Goal: Information Seeking & Learning: Learn about a topic

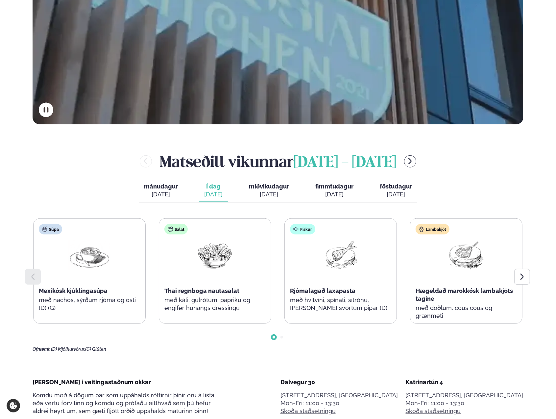
scroll to position [263, 0]
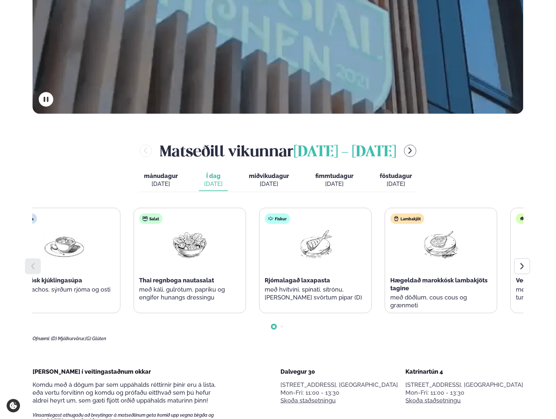
click at [416, 290] on div "Hægeldað marokkósk lambakjöts tagine" at bounding box center [440, 285] width 101 height 16
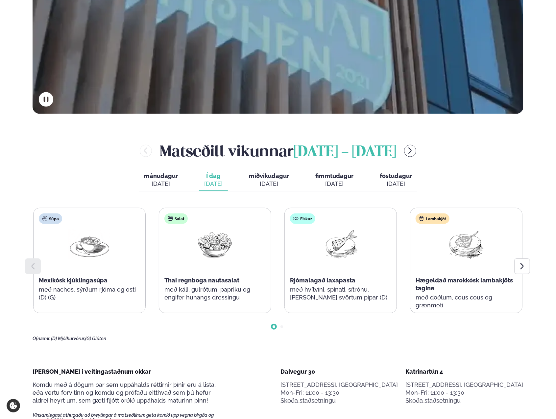
click at [433, 290] on span "Hægeldað marokkósk lambakjöts tagine" at bounding box center [463, 284] width 97 height 15
click at [522, 265] on icon at bounding box center [522, 267] width 8 height 8
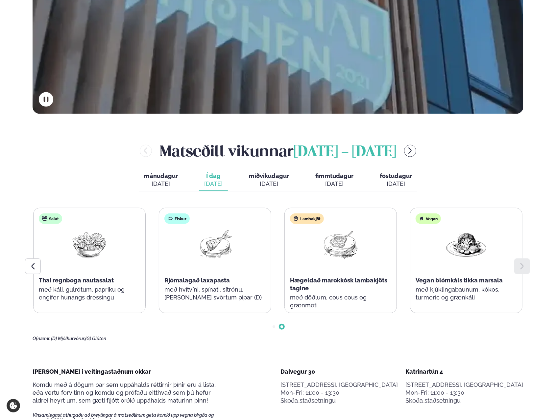
click at [32, 265] on icon at bounding box center [33, 267] width 8 height 8
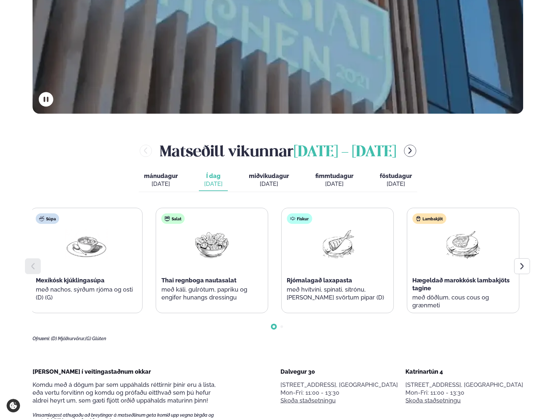
click at [87, 279] on div "Súpa Mexíkósk kjúklingasúpa með nachos, sýrðum rjóma og osti (D) (G)" at bounding box center [87, 260] width 112 height 105
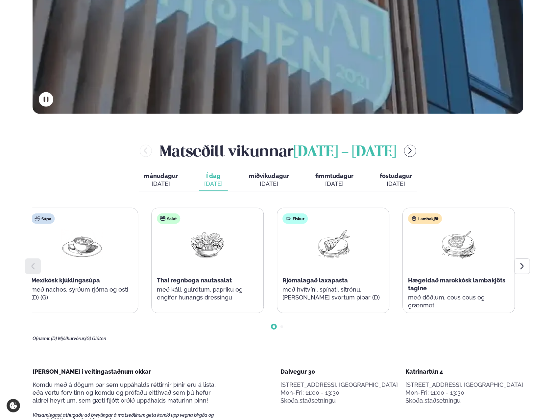
click at [329, 297] on p "með hvítvíni, spínati, sítrónu, [PERSON_NAME] svörtum pipar (D)" at bounding box center [332, 294] width 101 height 16
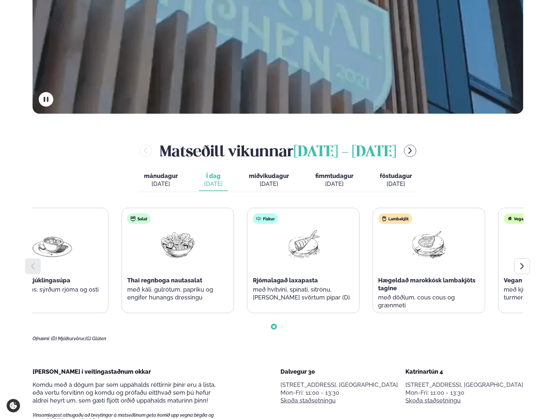
click at [321, 284] on div "Rjómalagað laxapasta" at bounding box center [303, 281] width 101 height 8
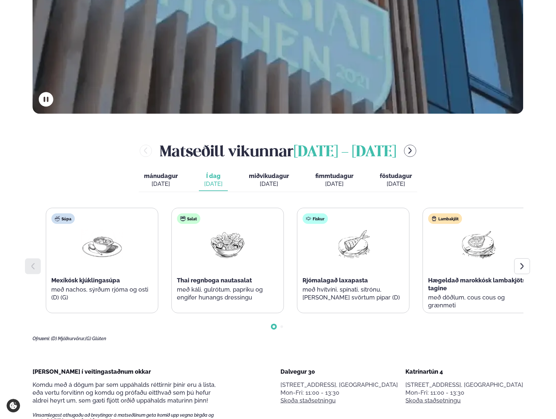
click at [352, 279] on span "Rjómalagað laxapasta" at bounding box center [334, 280] width 65 height 7
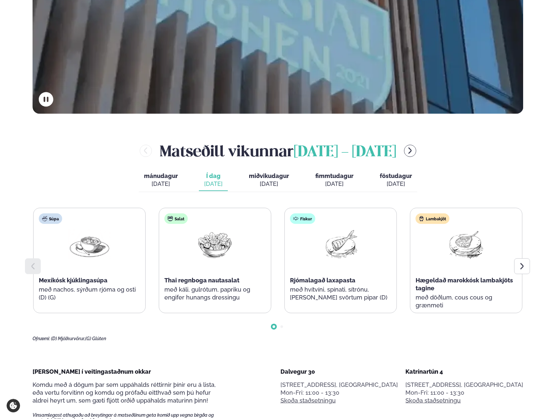
click at [518, 272] on div at bounding box center [522, 267] width 16 height 16
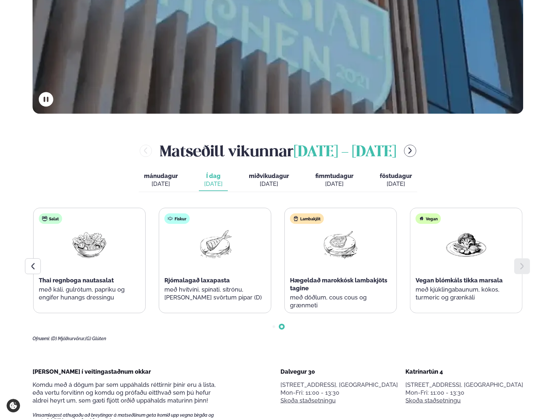
click at [37, 270] on div at bounding box center [33, 267] width 16 height 16
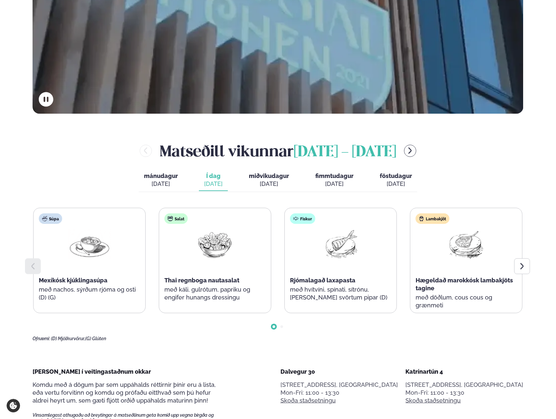
click at [261, 177] on span "miðvikudagur" at bounding box center [269, 176] width 40 height 7
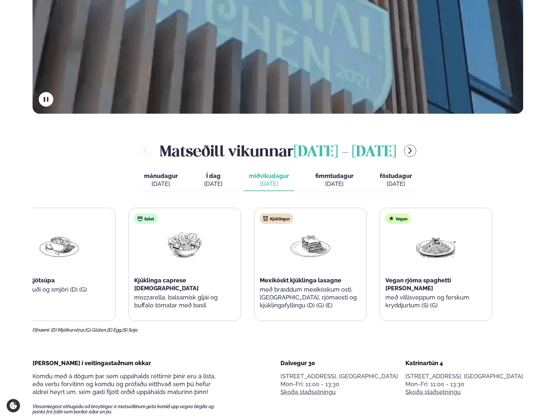
click at [309, 283] on div "Mexikóskt kjúklinga lasagne" at bounding box center [310, 281] width 101 height 8
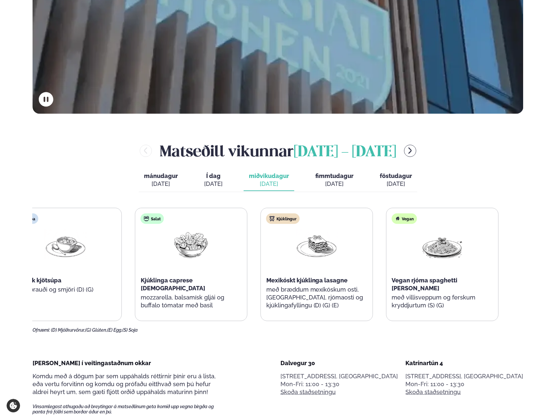
click at [183, 297] on p "mozzarella, balsamísk gljái og buffalo tómatar með basil" at bounding box center [191, 302] width 101 height 16
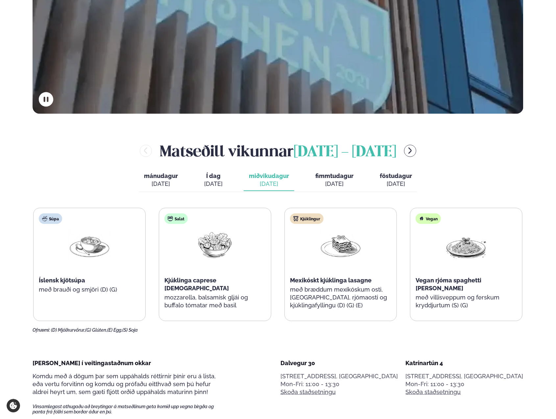
click at [224, 184] on button "Í dag Í d. [DATE]" at bounding box center [213, 181] width 29 height 22
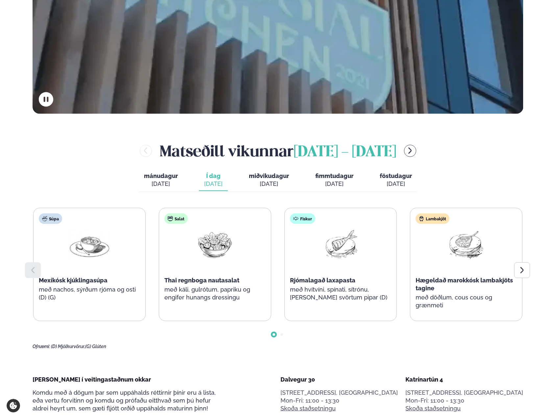
click at [270, 189] on button "miðvikudagur mið. [DATE]" at bounding box center [269, 181] width 51 height 22
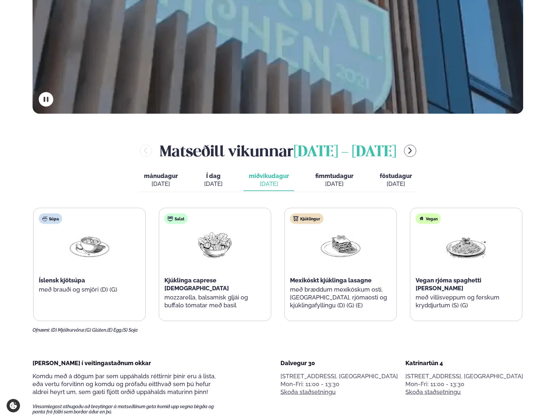
click at [319, 178] on span "fimmtudagur" at bounding box center [334, 176] width 38 height 7
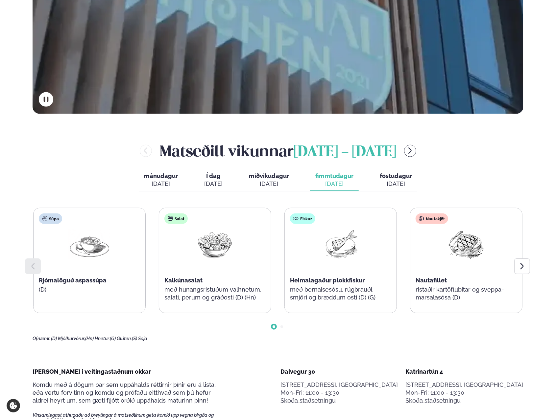
click at [279, 179] on span "miðvikudagur" at bounding box center [269, 176] width 40 height 7
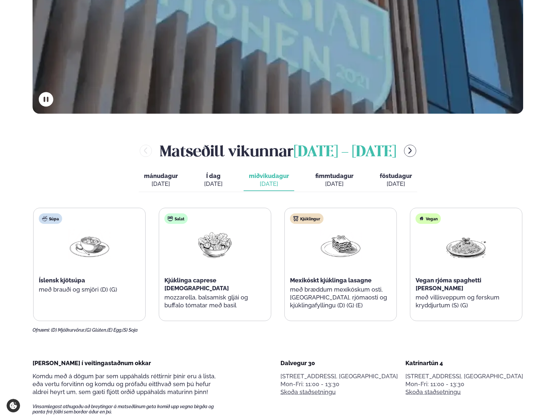
click at [224, 182] on button "Í dag Í d. [DATE]" at bounding box center [213, 181] width 29 height 22
